Goal: Task Accomplishment & Management: Manage account settings

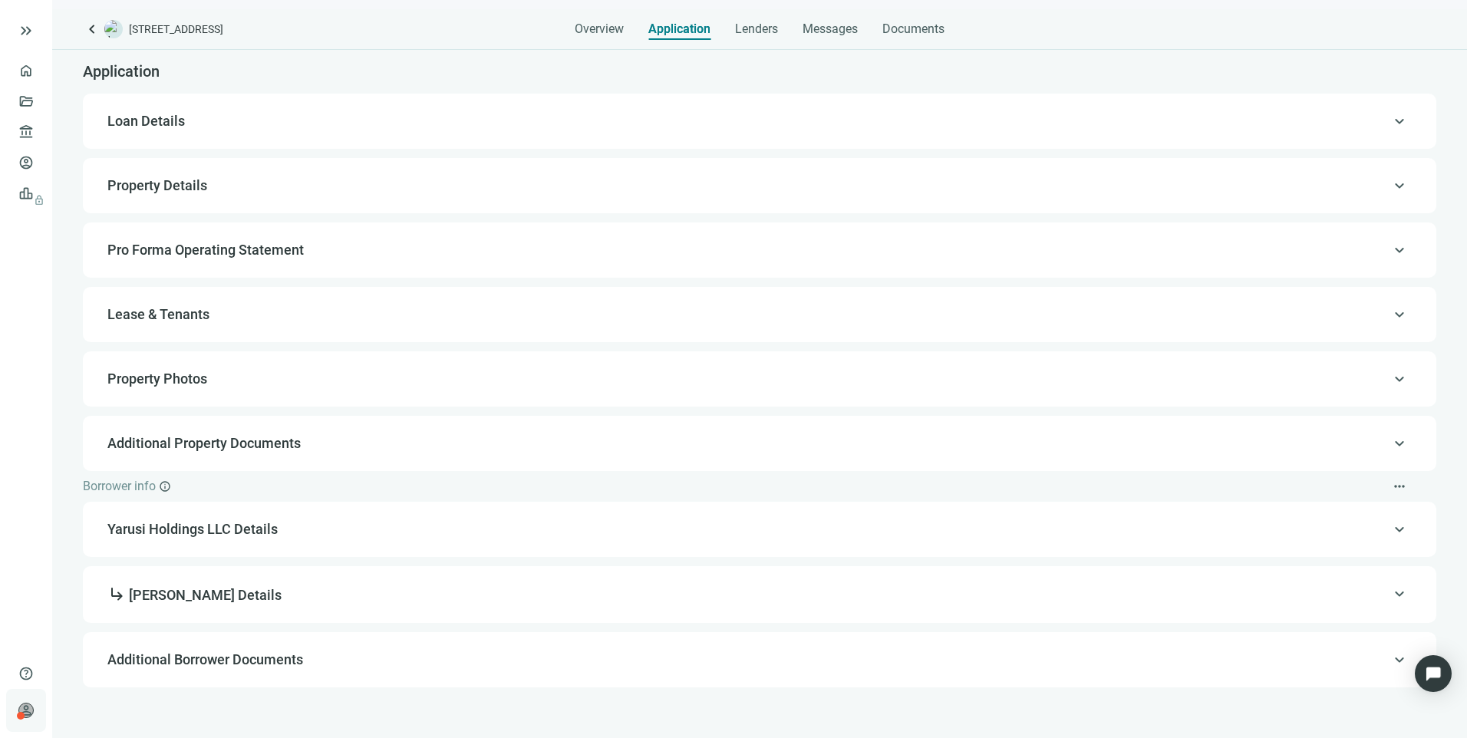
click at [34, 707] on div "person [PERSON_NAME] Preferred Capital Funding INC. keyboard_arrow_right" at bounding box center [26, 710] width 40 height 43
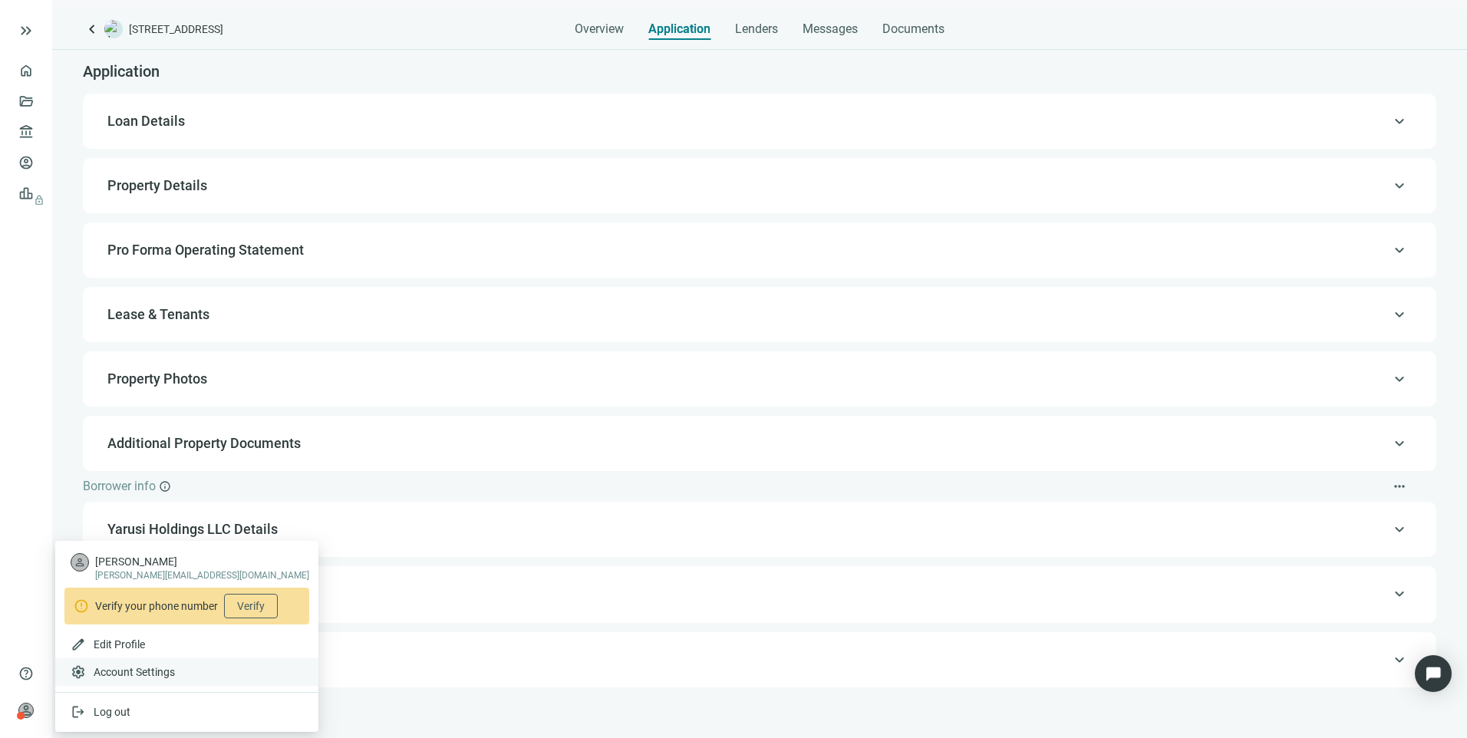
click at [120, 673] on span "Account Settings" at bounding box center [134, 671] width 81 height 15
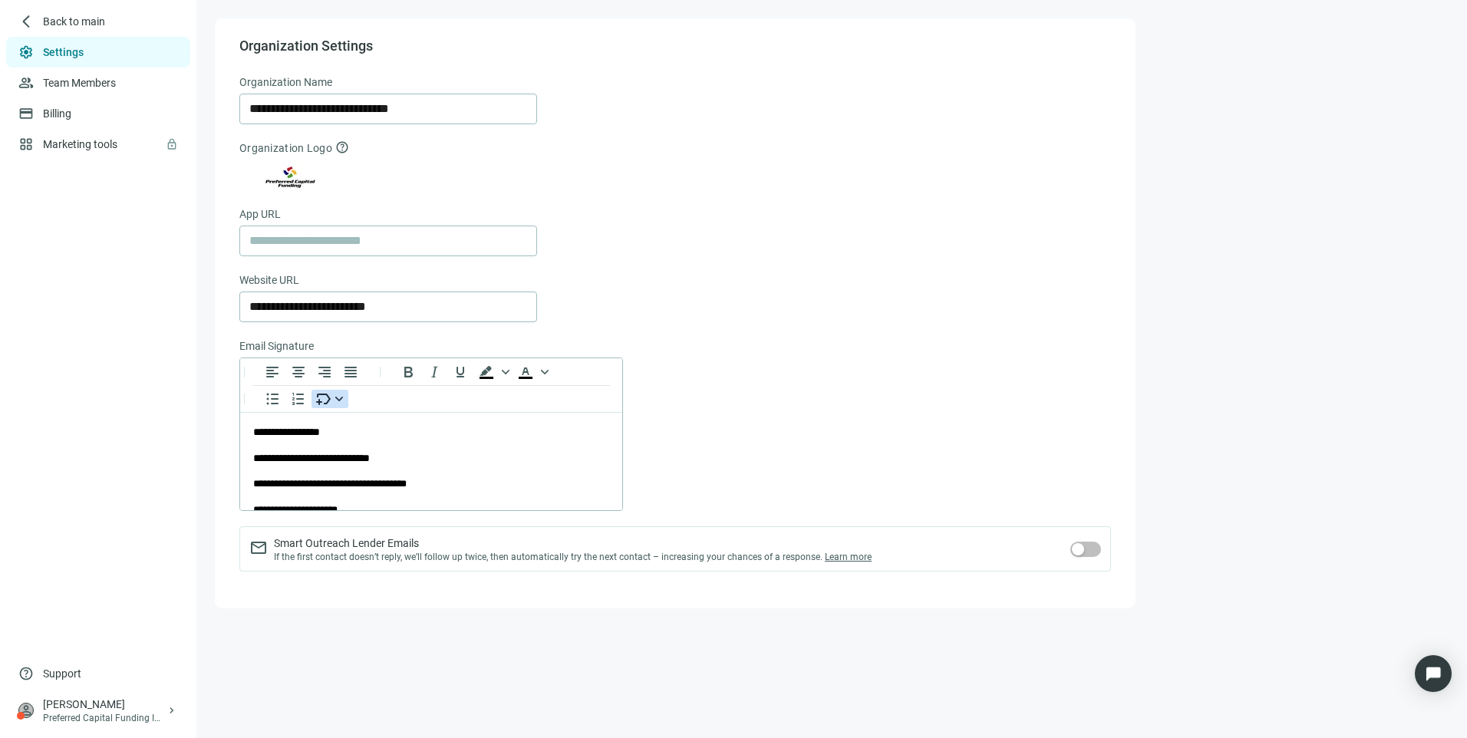
click at [318, 402] on icon "Insert merge tag" at bounding box center [319, 402] width 6 height 6
click at [749, 393] on div "To open the popup, press Shift+Enter To open the popup, press Shift+Enter" at bounding box center [674, 433] width 871 height 153
click at [331, 400] on icon "Insert merge tag" at bounding box center [323, 399] width 18 height 18
click at [523, 518] on div "Logo" at bounding box center [519, 511] width 60 height 18
click at [324, 405] on icon "Insert merge tag" at bounding box center [323, 399] width 18 height 18
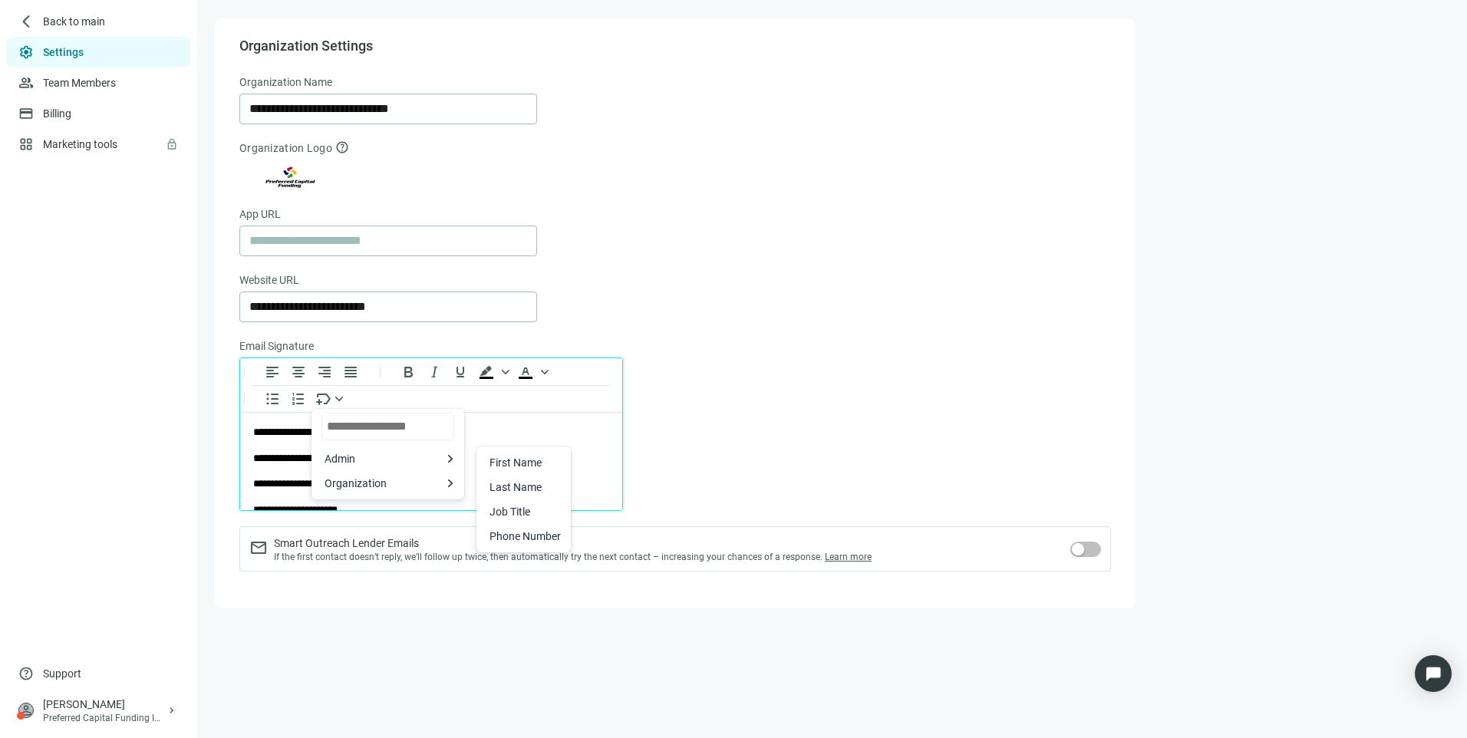
click at [778, 345] on div "Email Signature" at bounding box center [674, 347] width 871 height 20
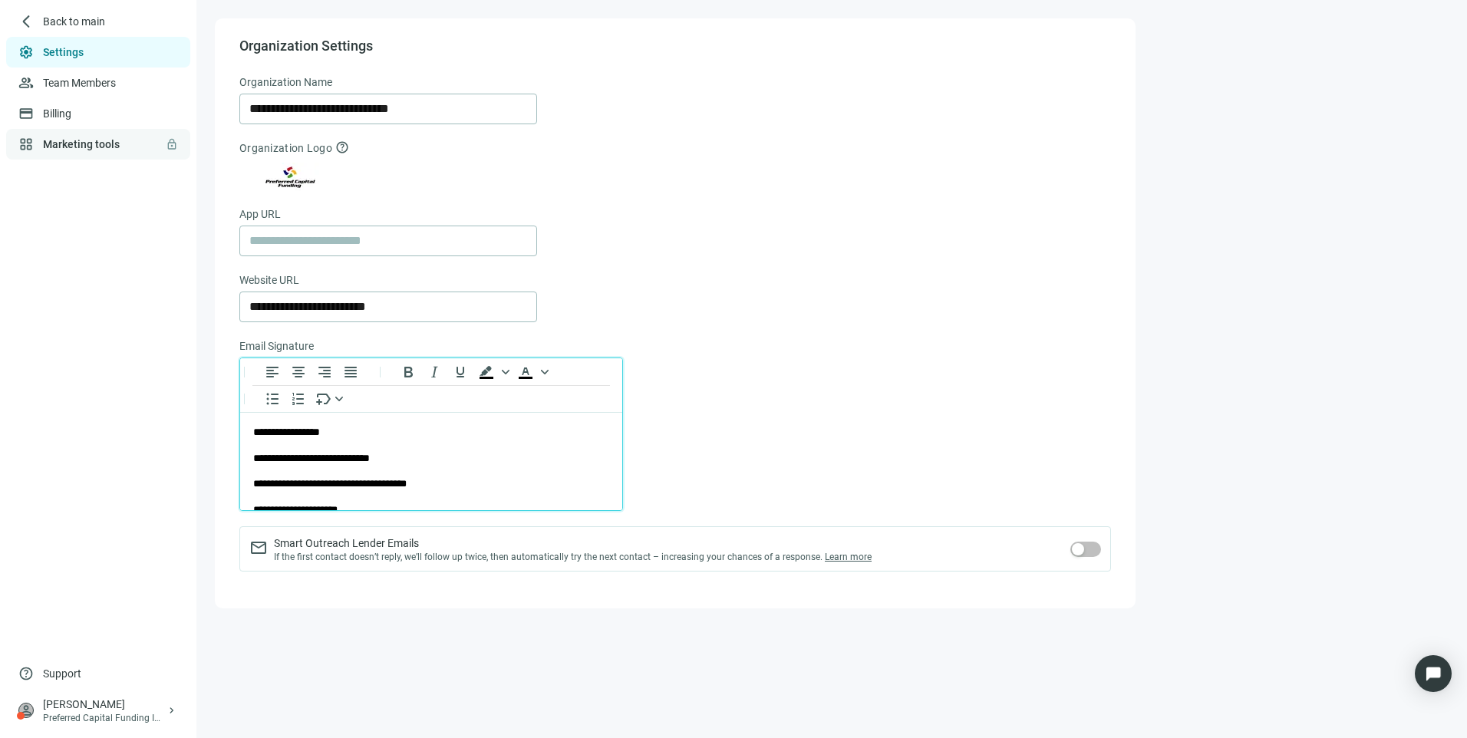
click at [75, 141] on link "Marketing tools lock" at bounding box center [81, 144] width 77 height 12
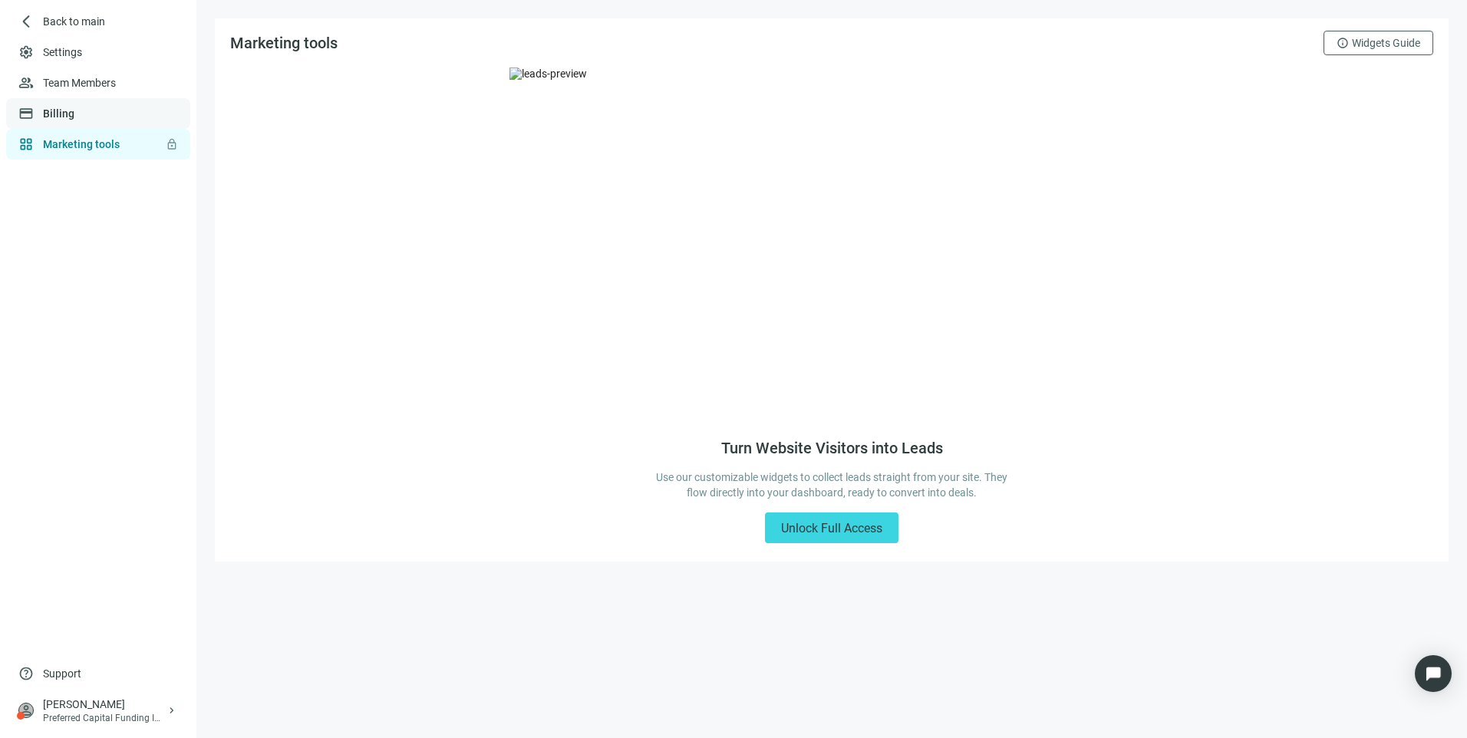
click at [44, 120] on link "Billing" at bounding box center [58, 113] width 31 height 12
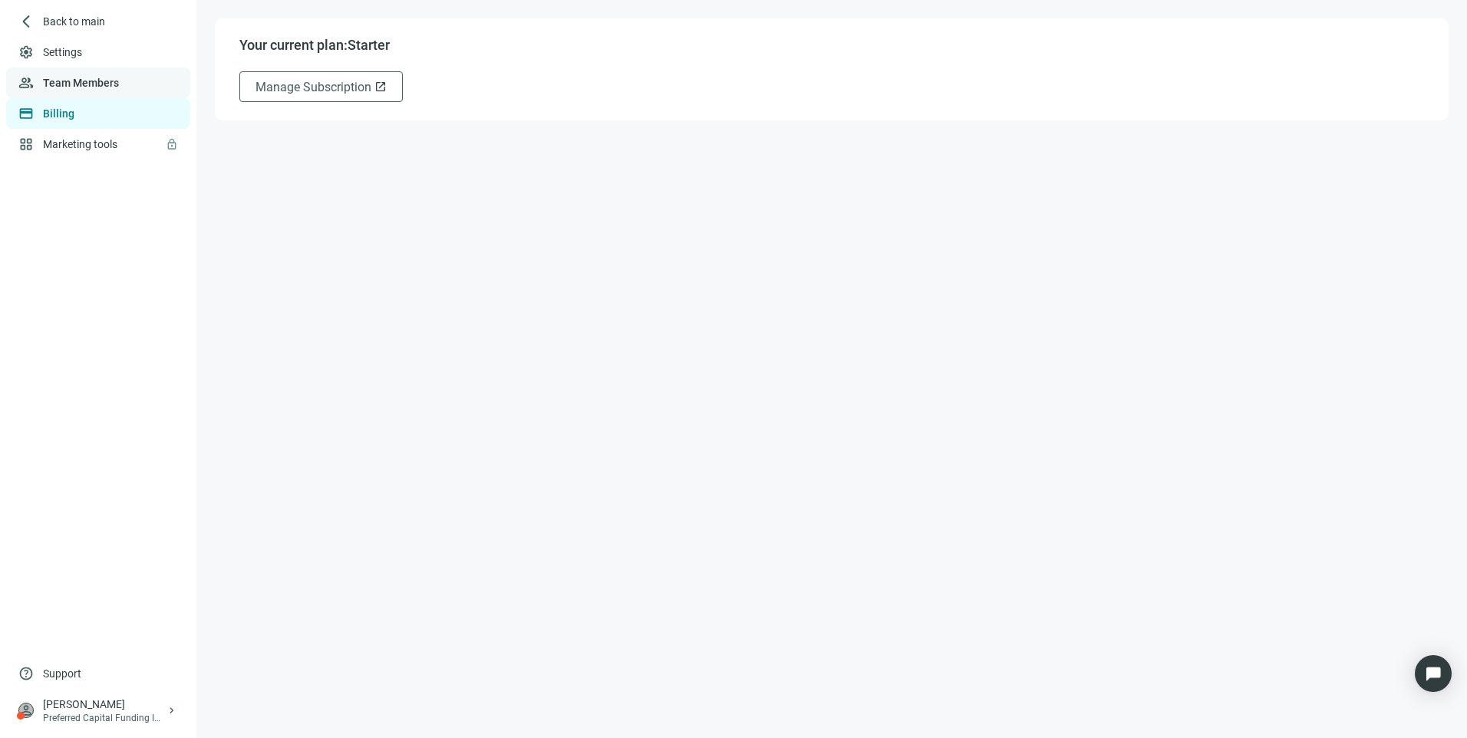
click at [61, 77] on link "Team Members" at bounding box center [81, 83] width 76 height 12
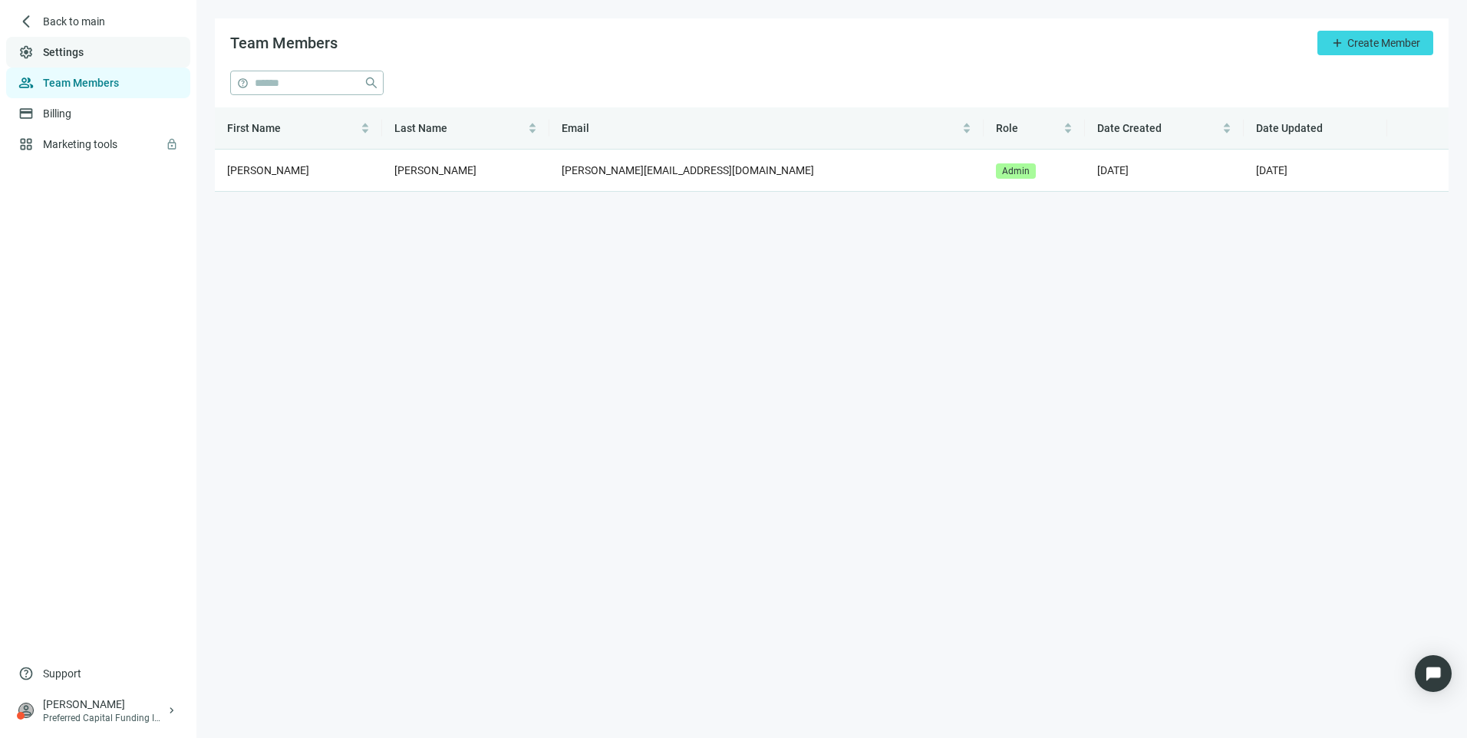
click at [58, 48] on link "Settings" at bounding box center [63, 52] width 41 height 12
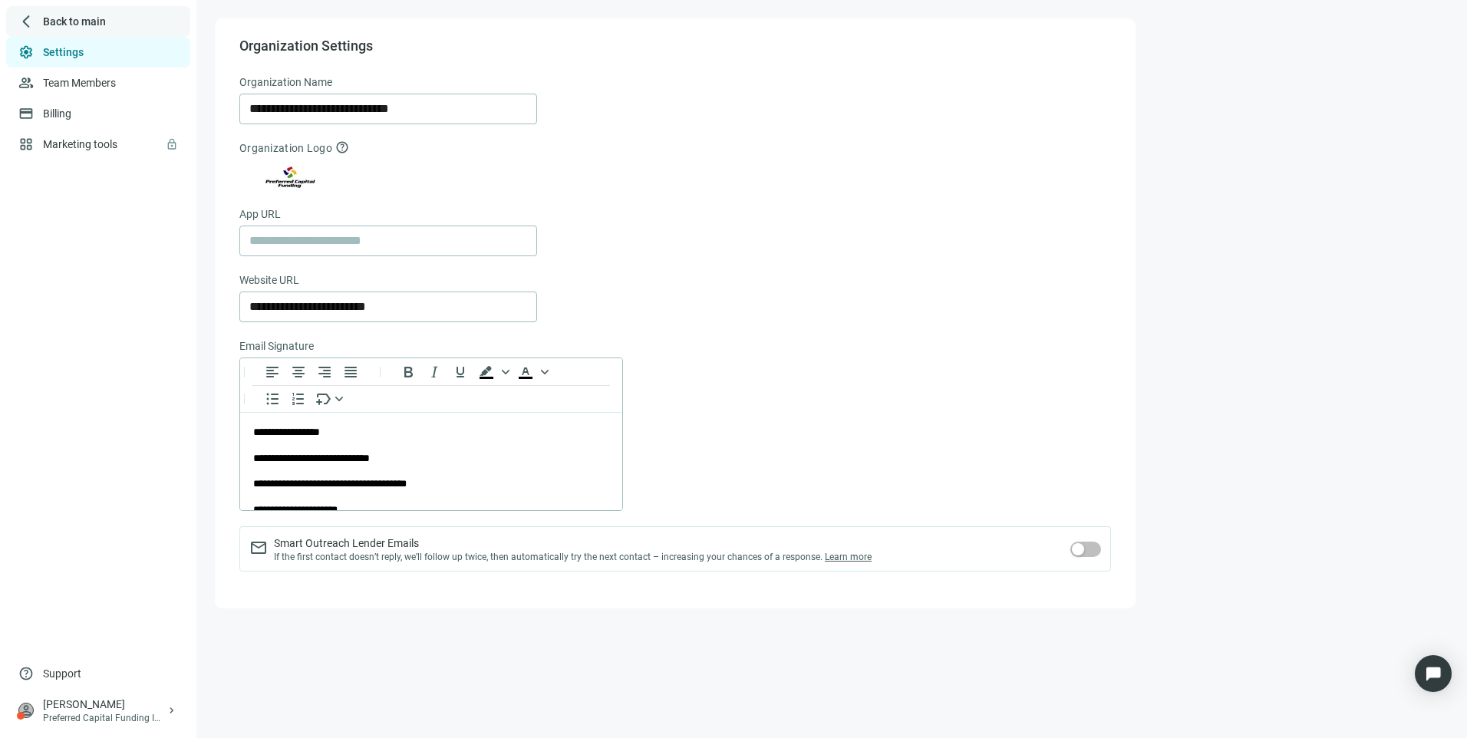
click at [29, 14] on span "arrow_back_ios_new" at bounding box center [25, 21] width 15 height 15
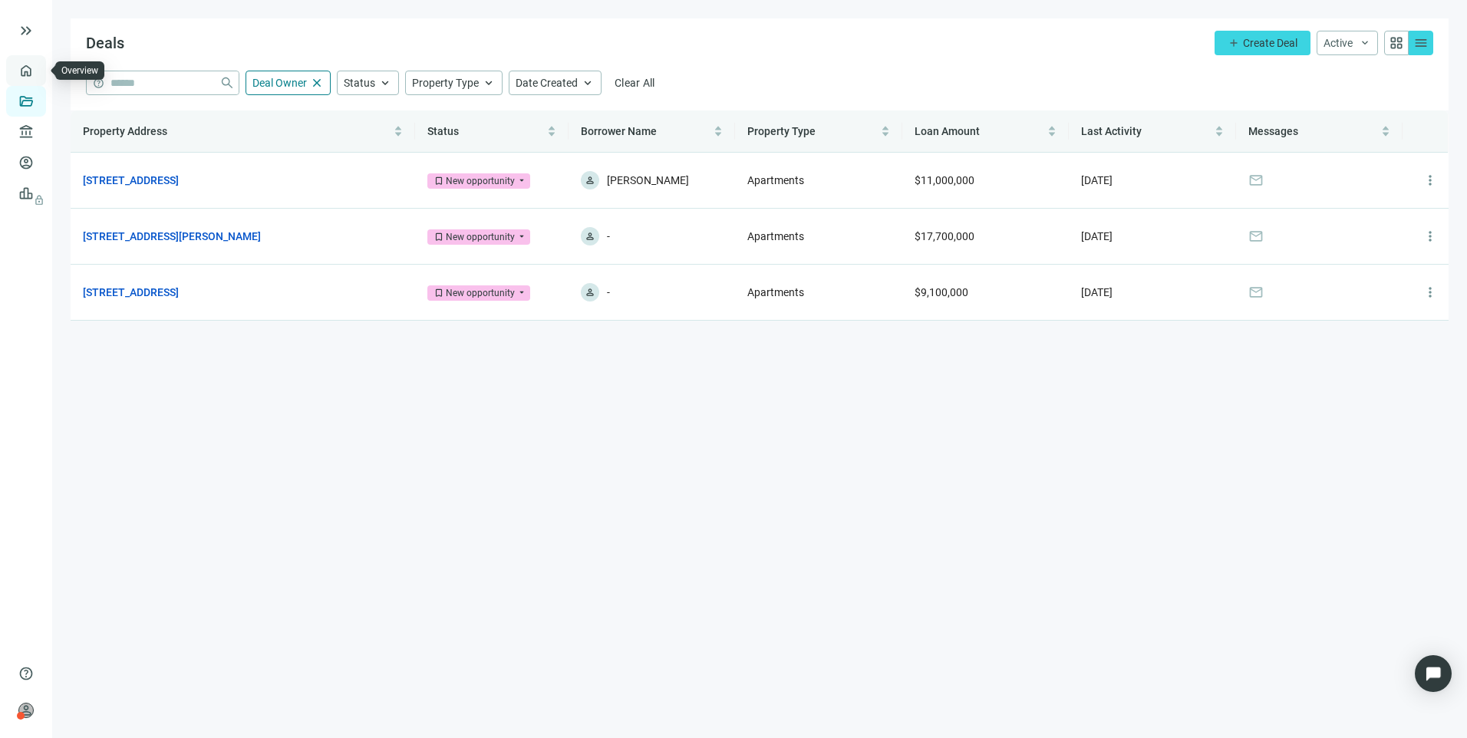
click at [38, 77] on link "Overview" at bounding box center [60, 70] width 45 height 12
